Goal: Task Accomplishment & Management: Use online tool/utility

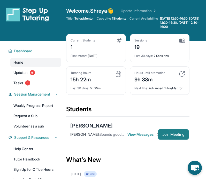
click at [167, 134] on span "Join Meeting" at bounding box center [173, 134] width 22 height 3
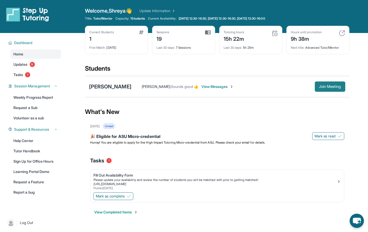
click at [209, 86] on button "Join Meeting" at bounding box center [329, 87] width 30 height 10
click at [209, 85] on span "Join Meeting" at bounding box center [330, 86] width 22 height 3
click at [209, 89] on button "Join Meeting" at bounding box center [329, 87] width 30 height 10
click at [327, 87] on span "Join Meeting" at bounding box center [330, 86] width 22 height 3
click at [32, 66] on span "5" at bounding box center [32, 64] width 5 height 5
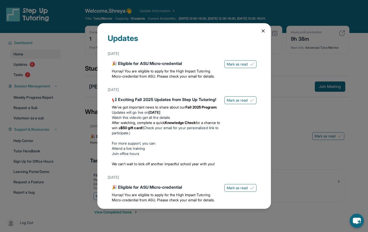
click at [260, 31] on icon at bounding box center [262, 30] width 5 height 5
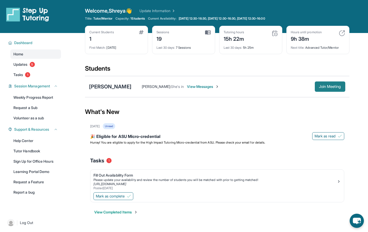
click at [315, 88] on button "Join Meeting" at bounding box center [329, 87] width 30 height 10
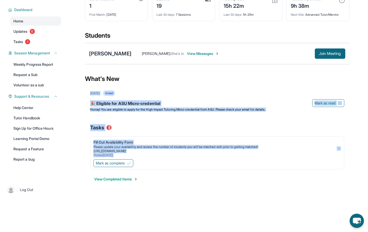
drag, startPoint x: 371, startPoint y: 87, endPoint x: 366, endPoint y: 156, distance: 68.8
click at [366, 156] on html "Open sidebar Welcome, Shreya 👋 Update Information Title: Tutor/Mentor Capacity:…" at bounding box center [184, 83] width 368 height 232
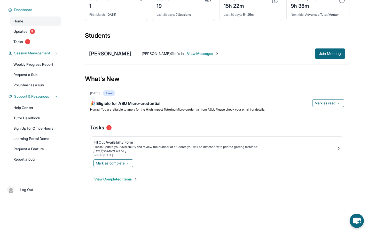
click at [144, 179] on div "View Completed Items" at bounding box center [217, 179] width 254 height 15
